Goal: Transaction & Acquisition: Subscribe to service/newsletter

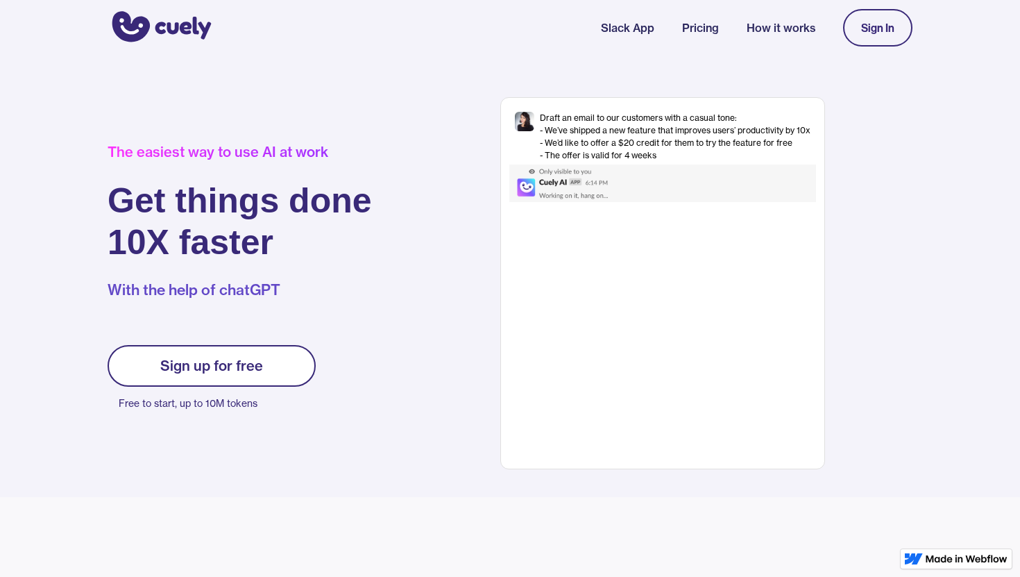
click at [279, 357] on link "Sign up for free" at bounding box center [212, 366] width 208 height 42
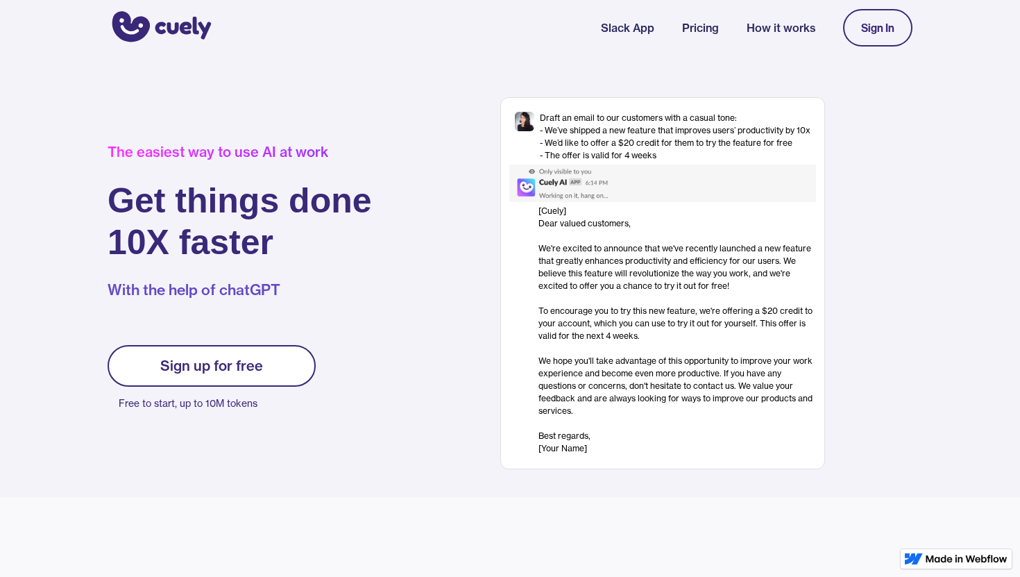
click at [257, 353] on link "Sign up for free" at bounding box center [212, 366] width 208 height 42
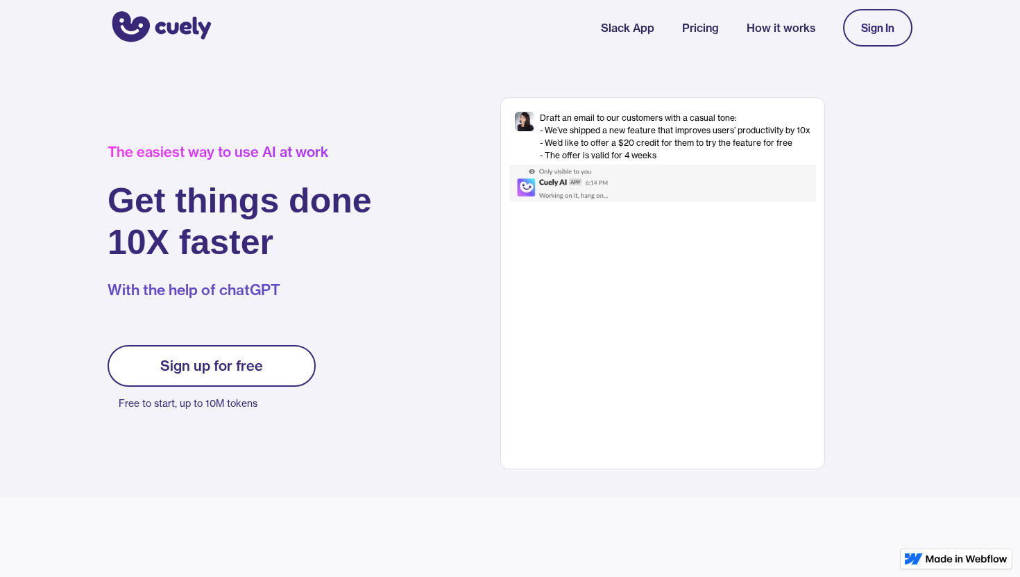
click at [886, 37] on link "Sign In" at bounding box center [877, 27] width 69 height 37
